Goal: Information Seeking & Learning: Understand process/instructions

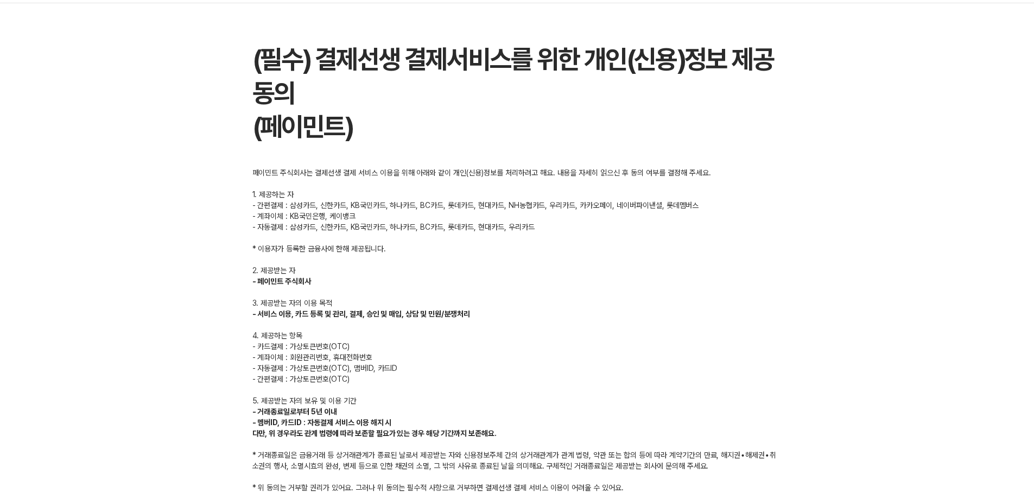
scroll to position [65, 0]
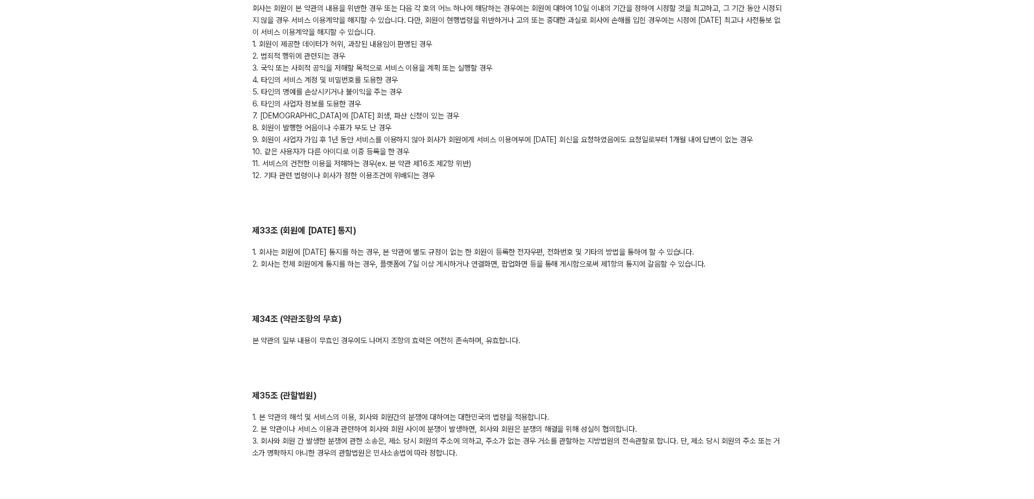
scroll to position [5497, 0]
